Goal: Task Accomplishment & Management: Manage account settings

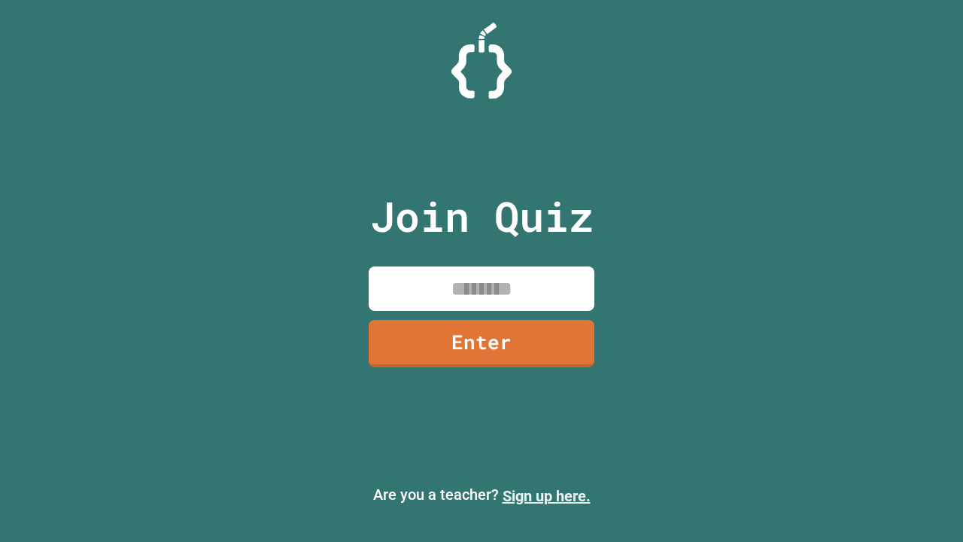
click at [546, 496] on link "Sign up here." at bounding box center [547, 496] width 88 height 18
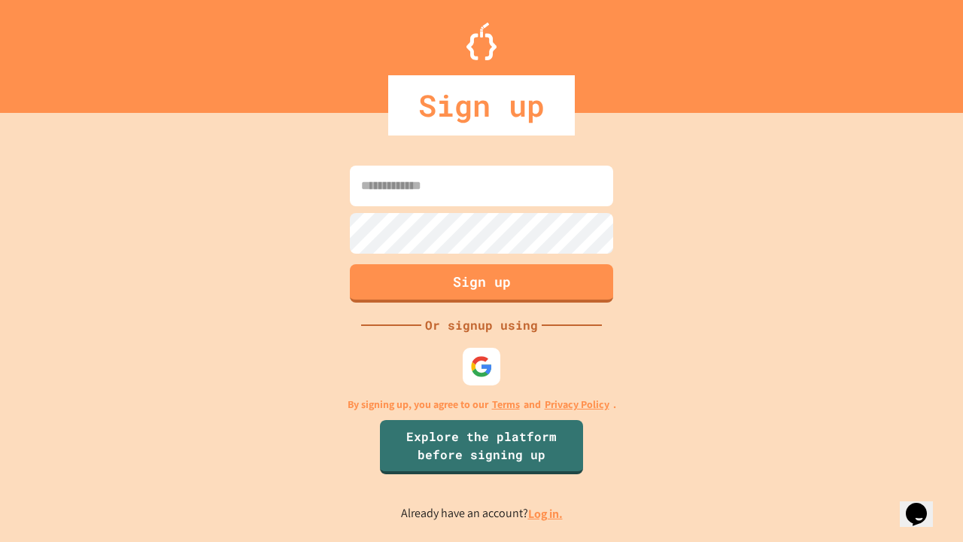
click at [546, 513] on link "Log in." at bounding box center [545, 514] width 35 height 16
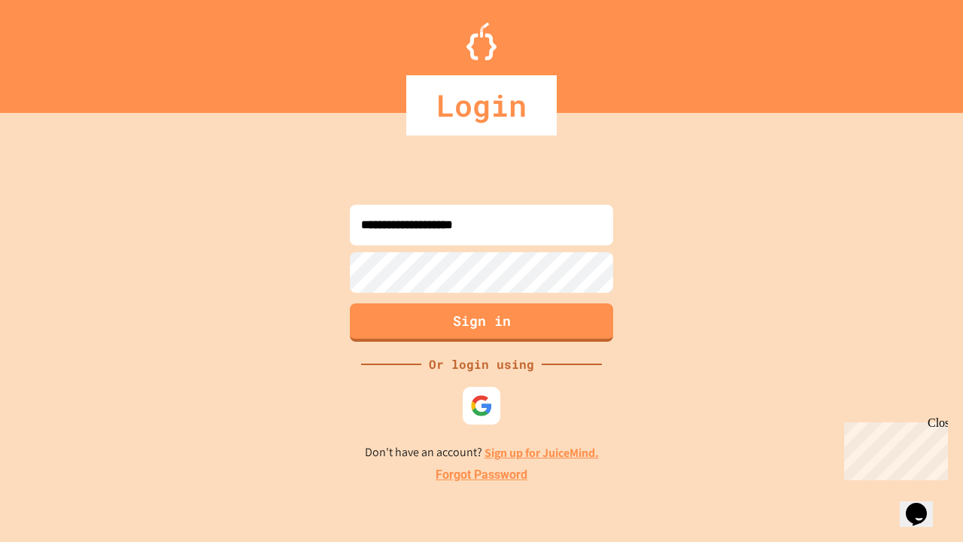
type input "**********"
